Goal: Task Accomplishment & Management: Manage account settings

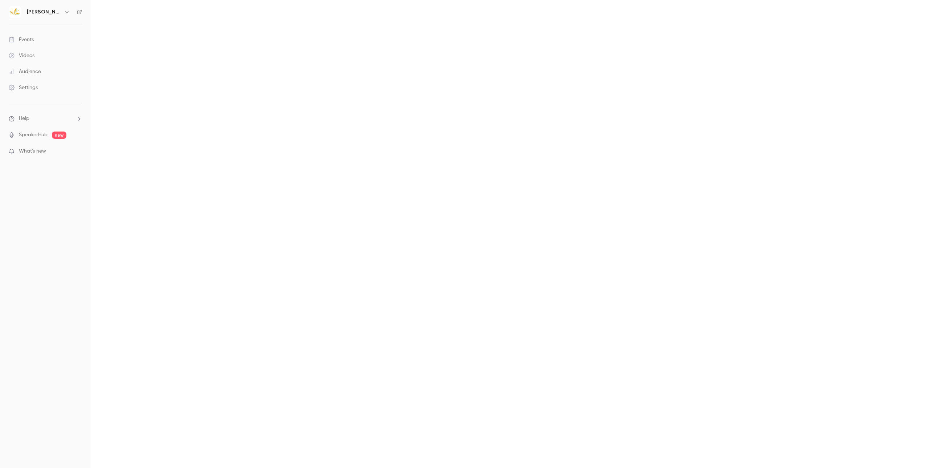
drag, startPoint x: 594, startPoint y: 314, endPoint x: 602, endPoint y: 301, distance: 15.2
click at [594, 313] on main at bounding box center [510, 234] width 839 height 468
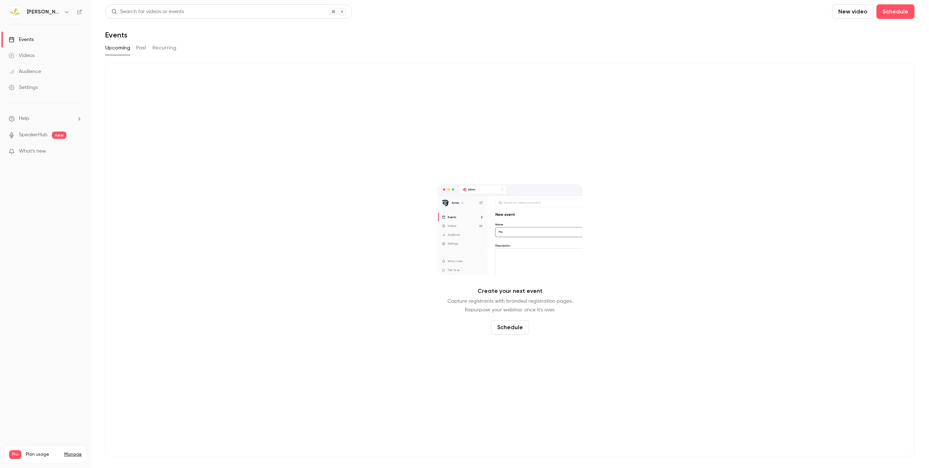
click at [36, 451] on span "Plan usage" at bounding box center [43, 454] width 34 height 6
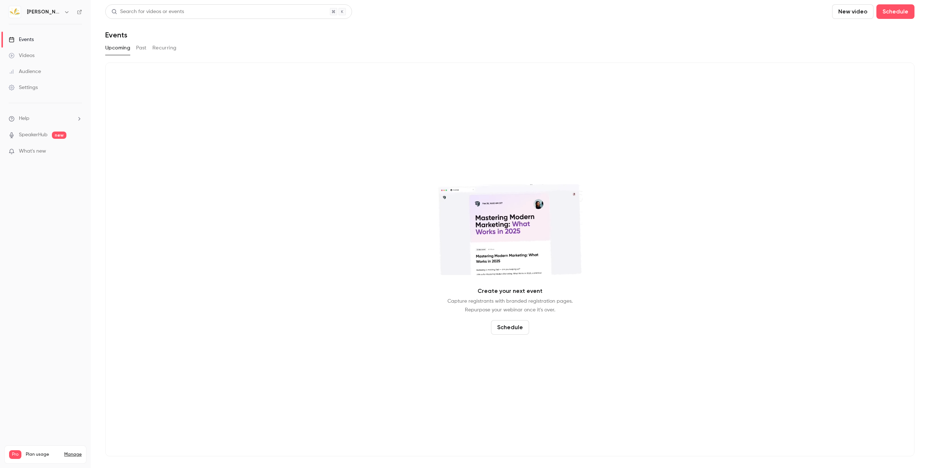
click at [74, 451] on link "Manage" at bounding box center [72, 454] width 17 height 6
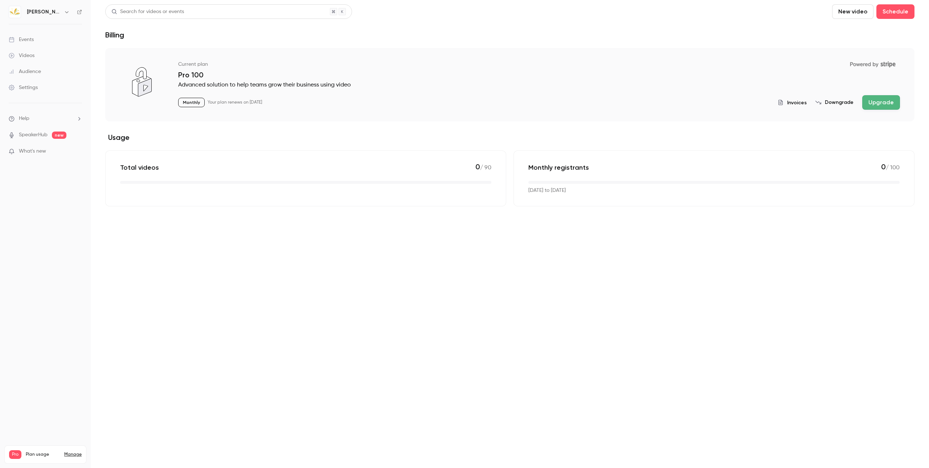
click at [52, 89] on link "Settings" at bounding box center [45, 87] width 91 height 16
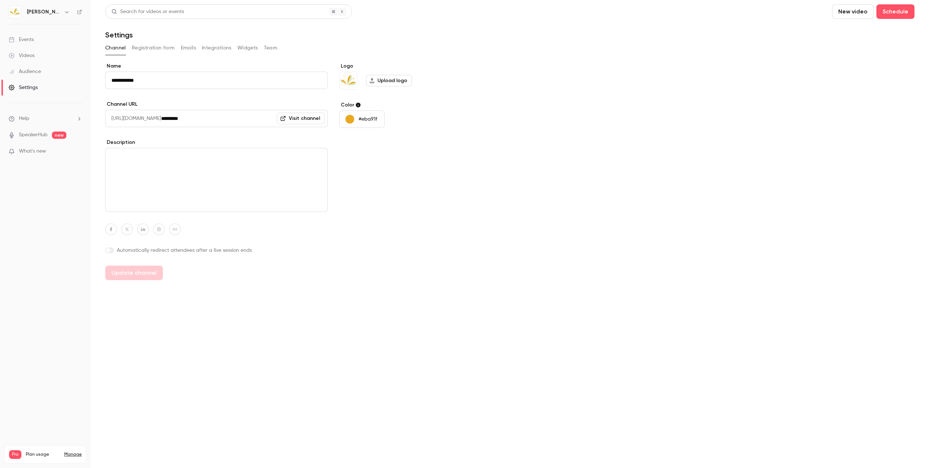
click at [73, 451] on link "Manage" at bounding box center [72, 454] width 17 height 6
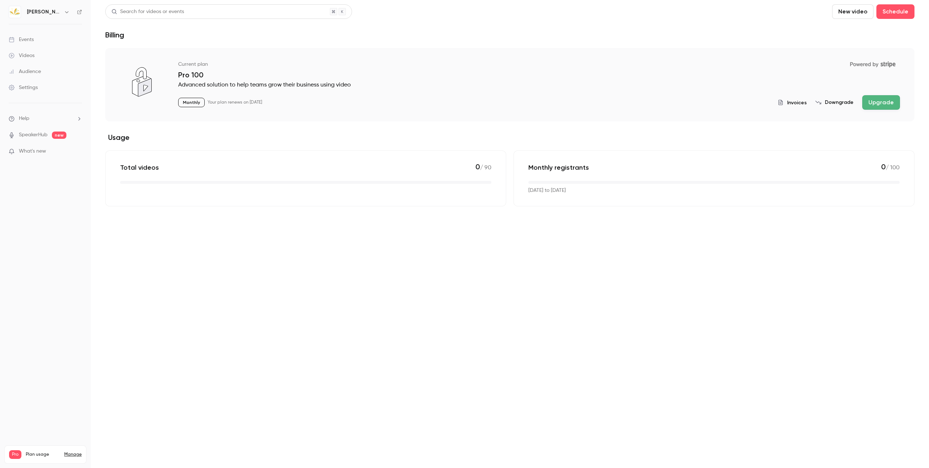
click at [793, 105] on span "Invoices" at bounding box center [797, 103] width 20 height 8
